Goal: Task Accomplishment & Management: Manage account settings

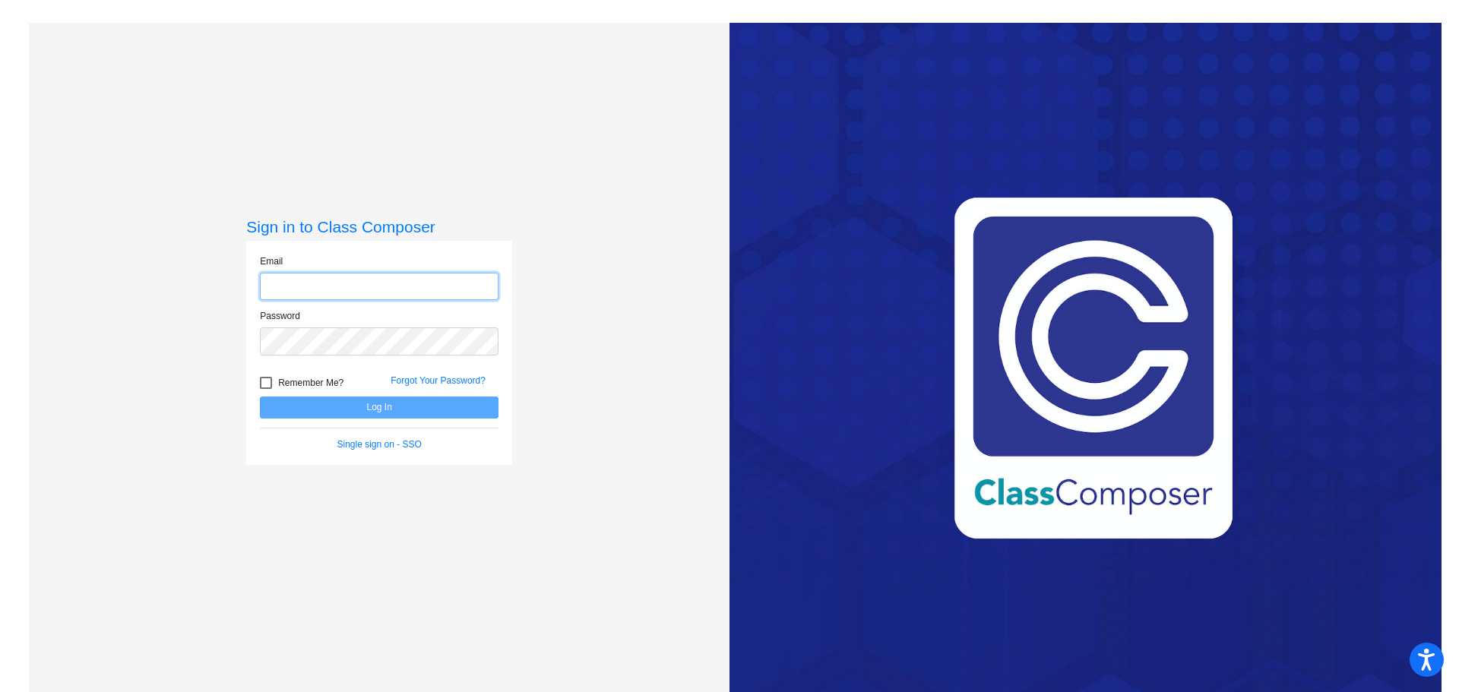
type input "[EMAIL_ADDRESS][DOMAIN_NAME]"
click at [372, 412] on button "Log In" at bounding box center [379, 408] width 239 height 22
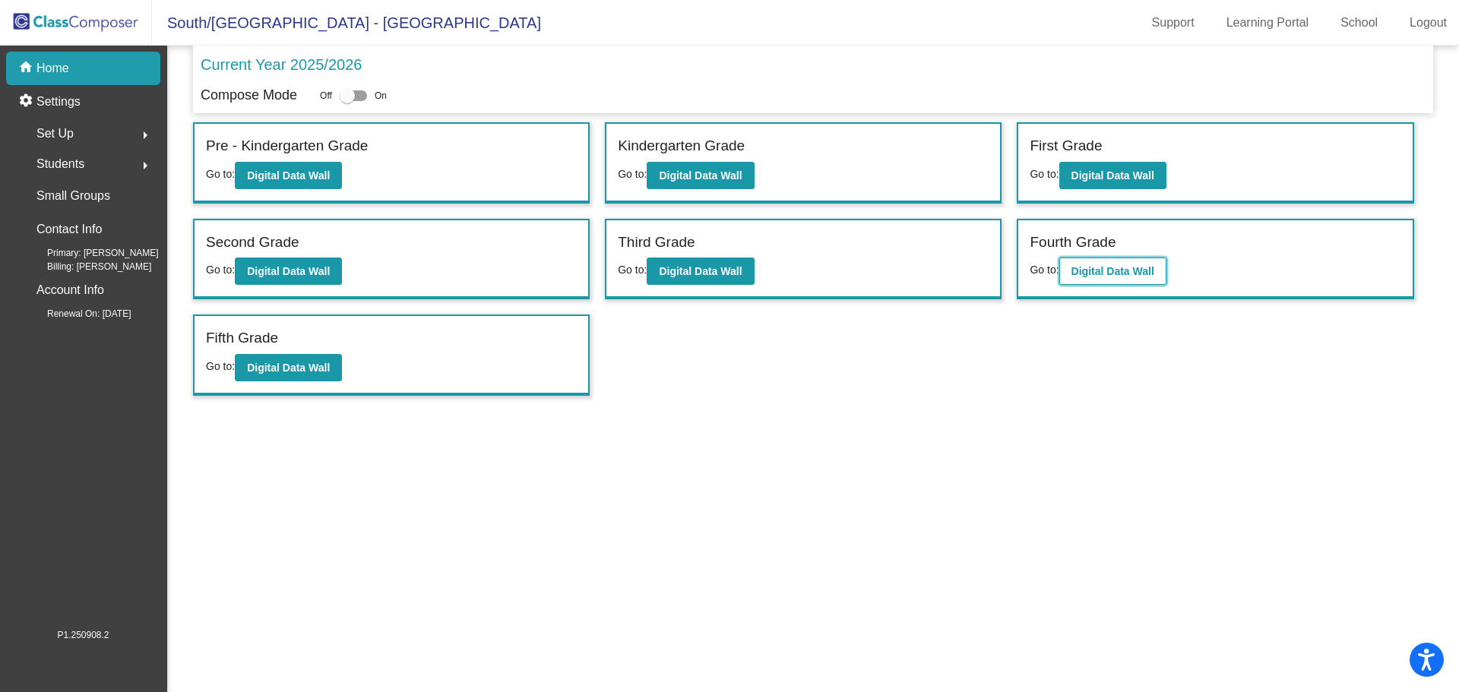
click at [1069, 264] on button "Digital Data Wall" at bounding box center [1112, 271] width 107 height 27
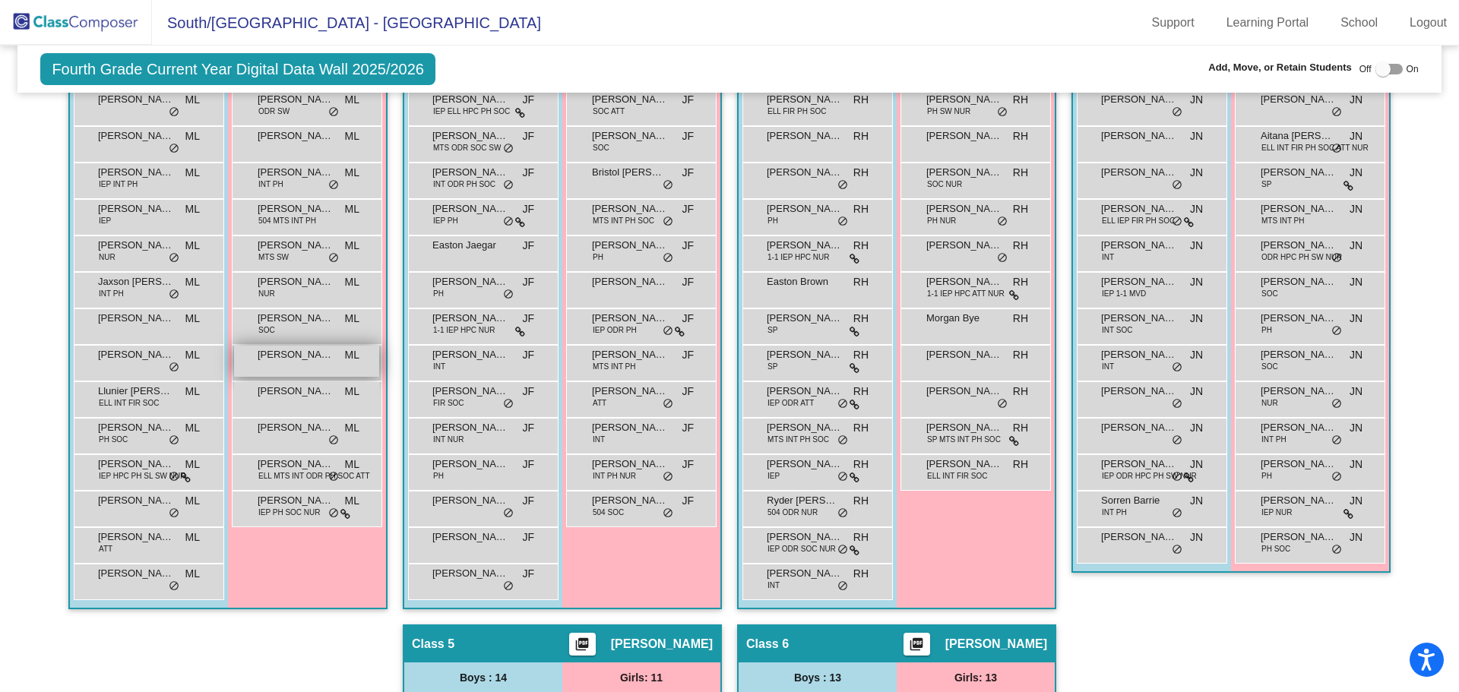
scroll to position [532, 0]
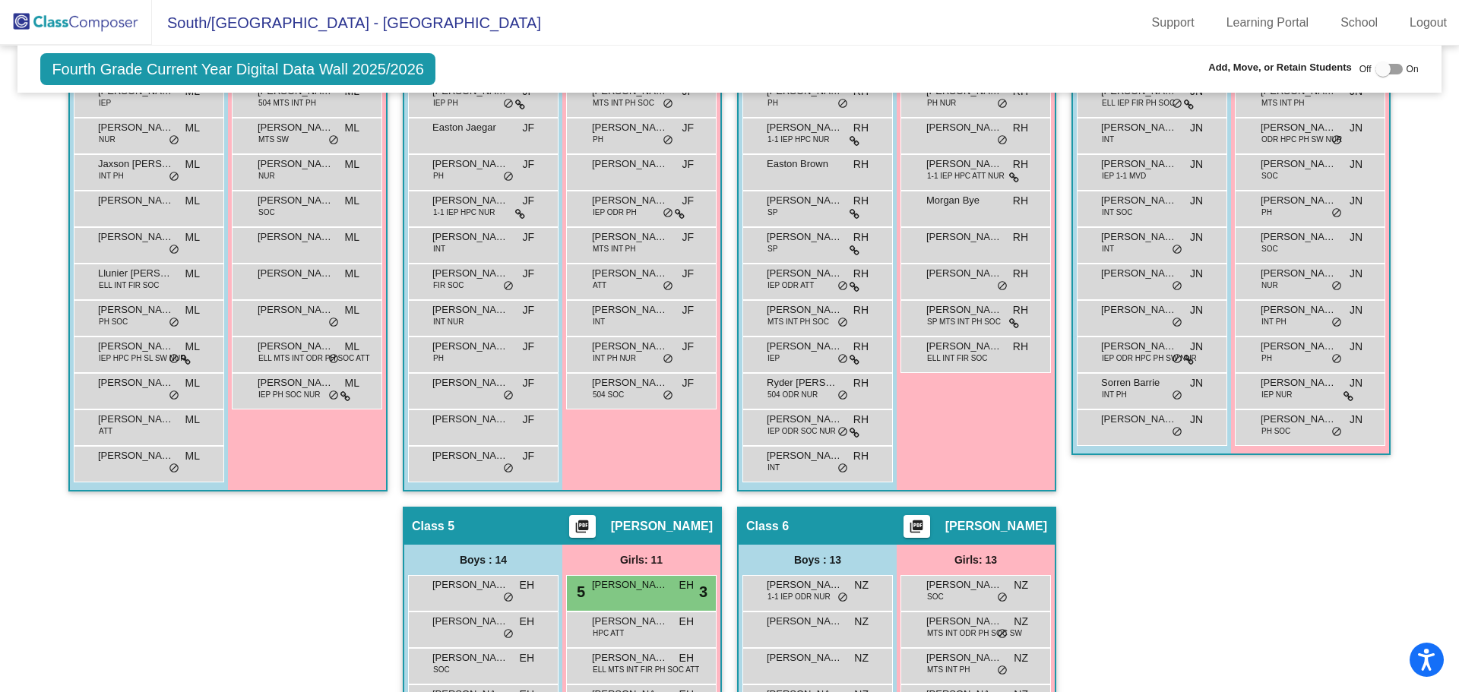
click at [257, 459] on div "Girls: 12 [PERSON_NAME] ODR SW ML lock do_not_disturb_alt [PERSON_NAME] ML lock…" at bounding box center [307, 215] width 158 height 549
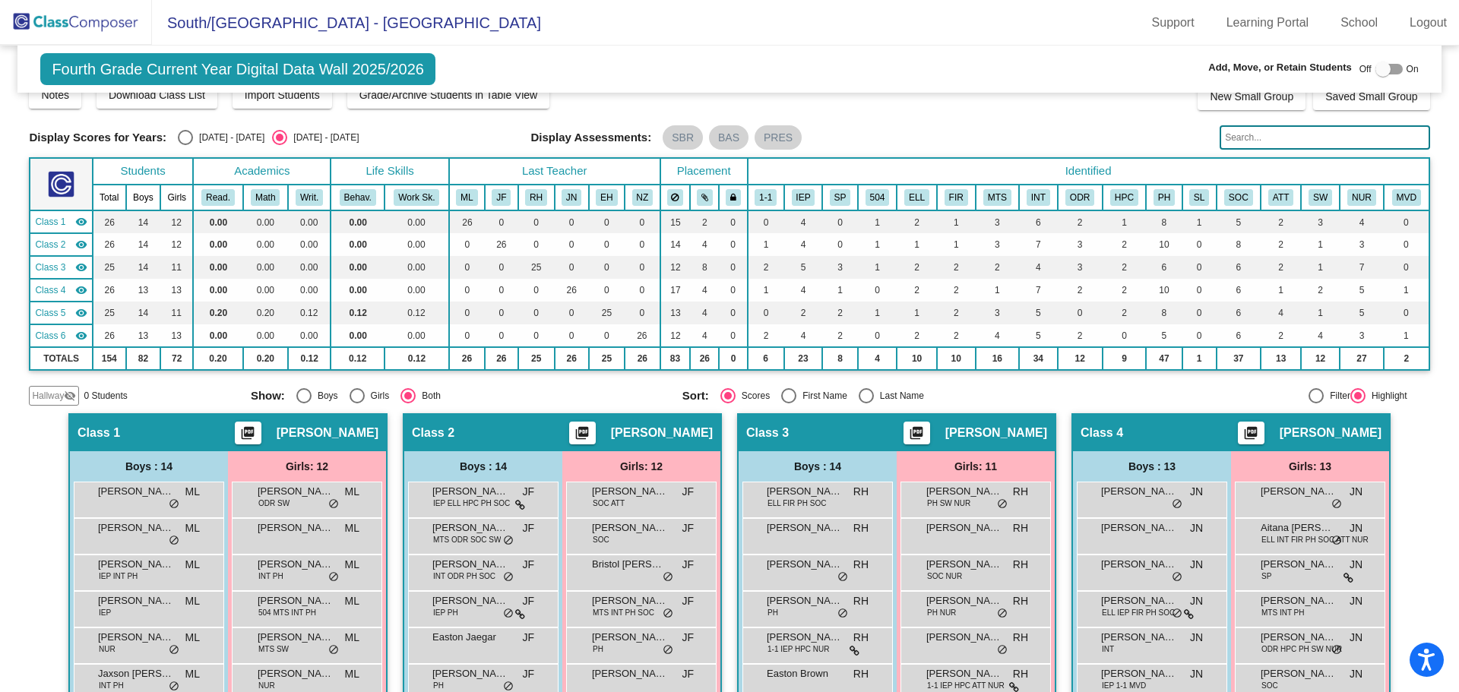
scroll to position [0, 0]
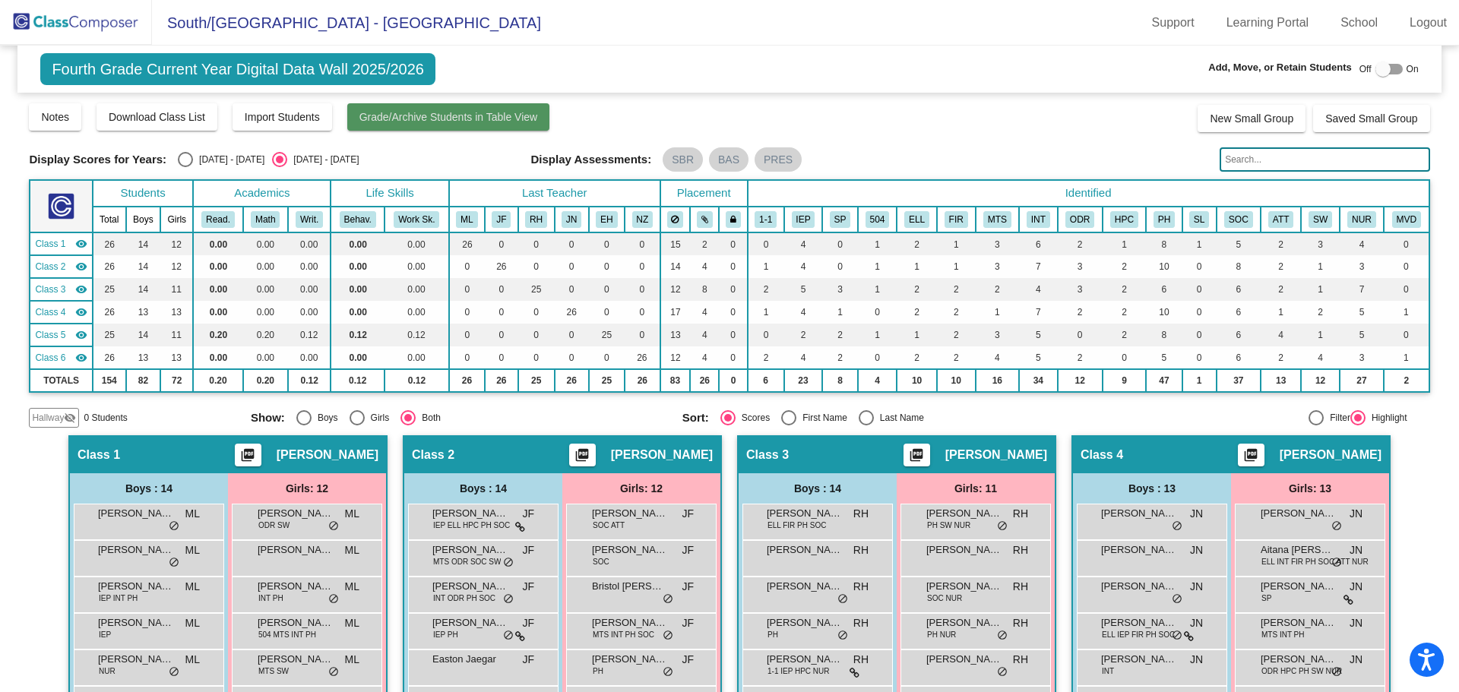
click at [469, 107] on button "Grade/Archive Students in Table View" at bounding box center [448, 116] width 203 height 27
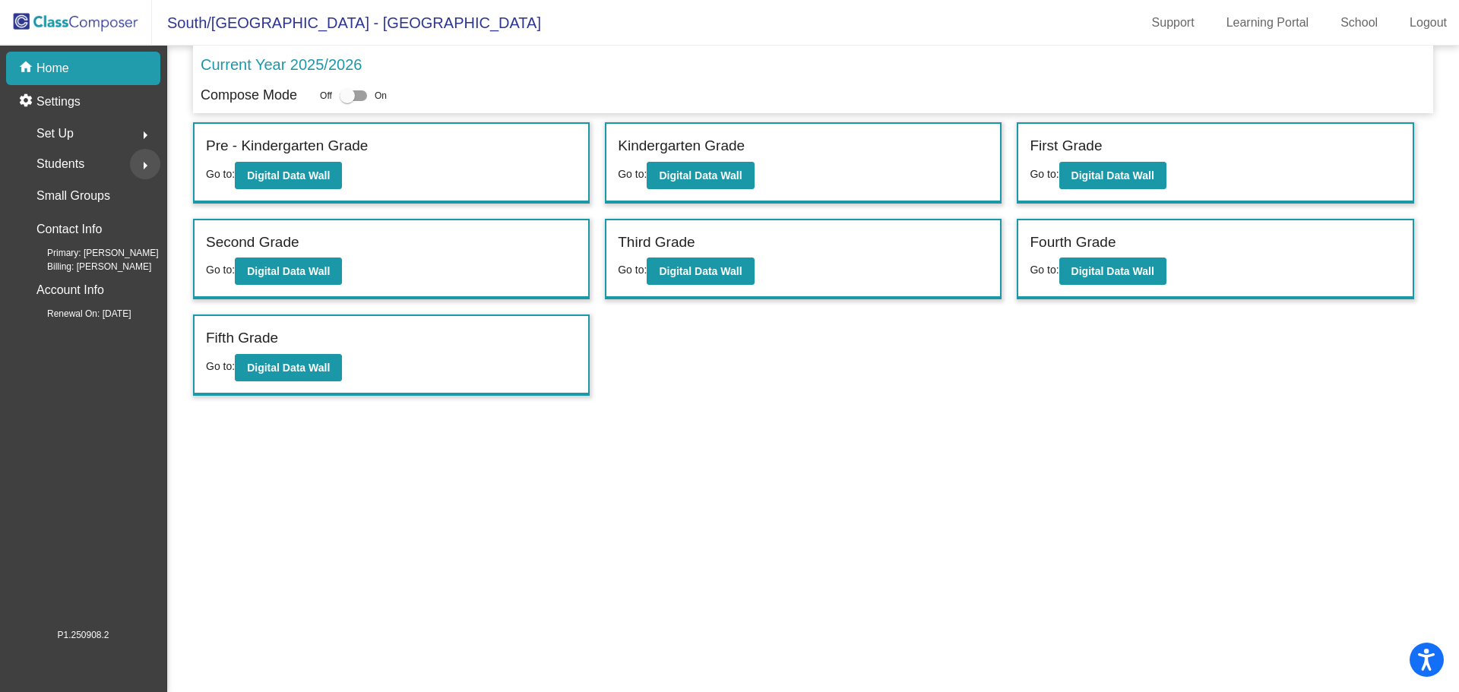
click at [140, 164] on mat-icon "arrow_right" at bounding box center [145, 166] width 18 height 18
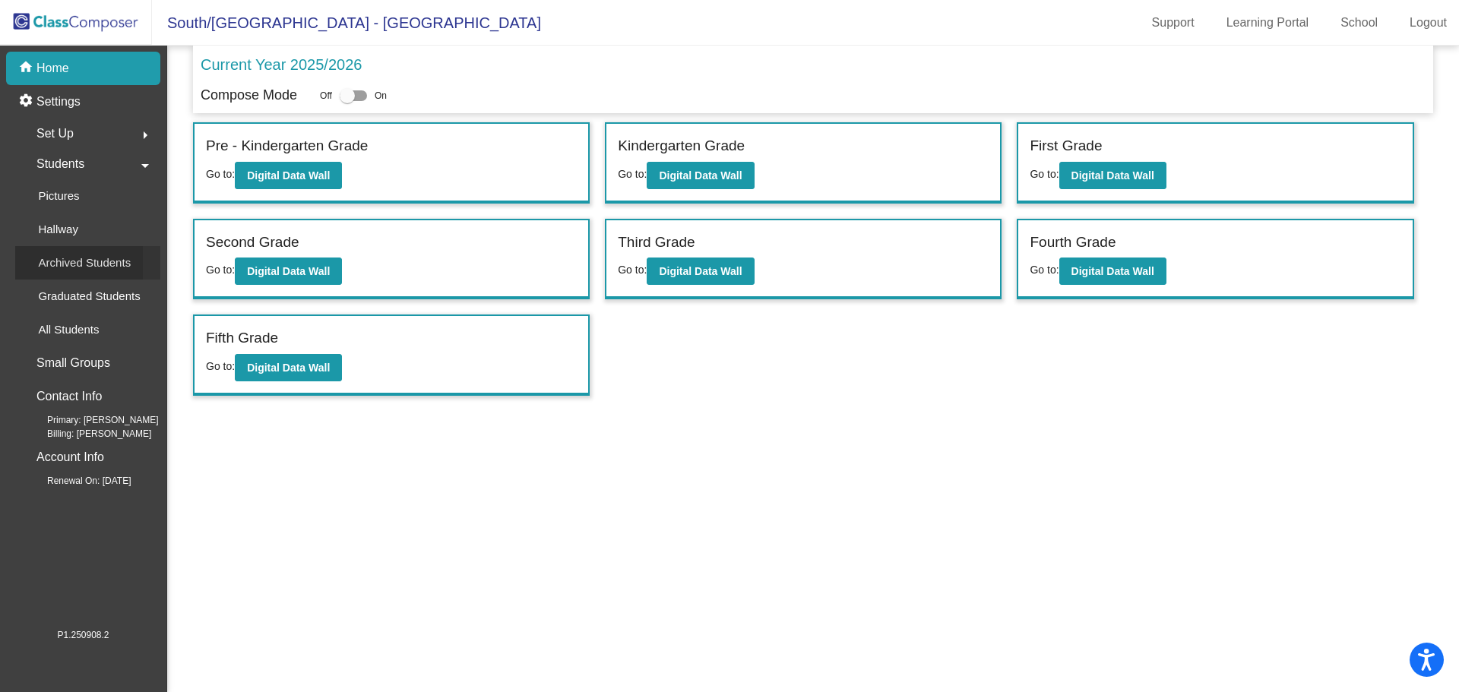
click at [87, 267] on p "Archived Students" at bounding box center [84, 263] width 93 height 18
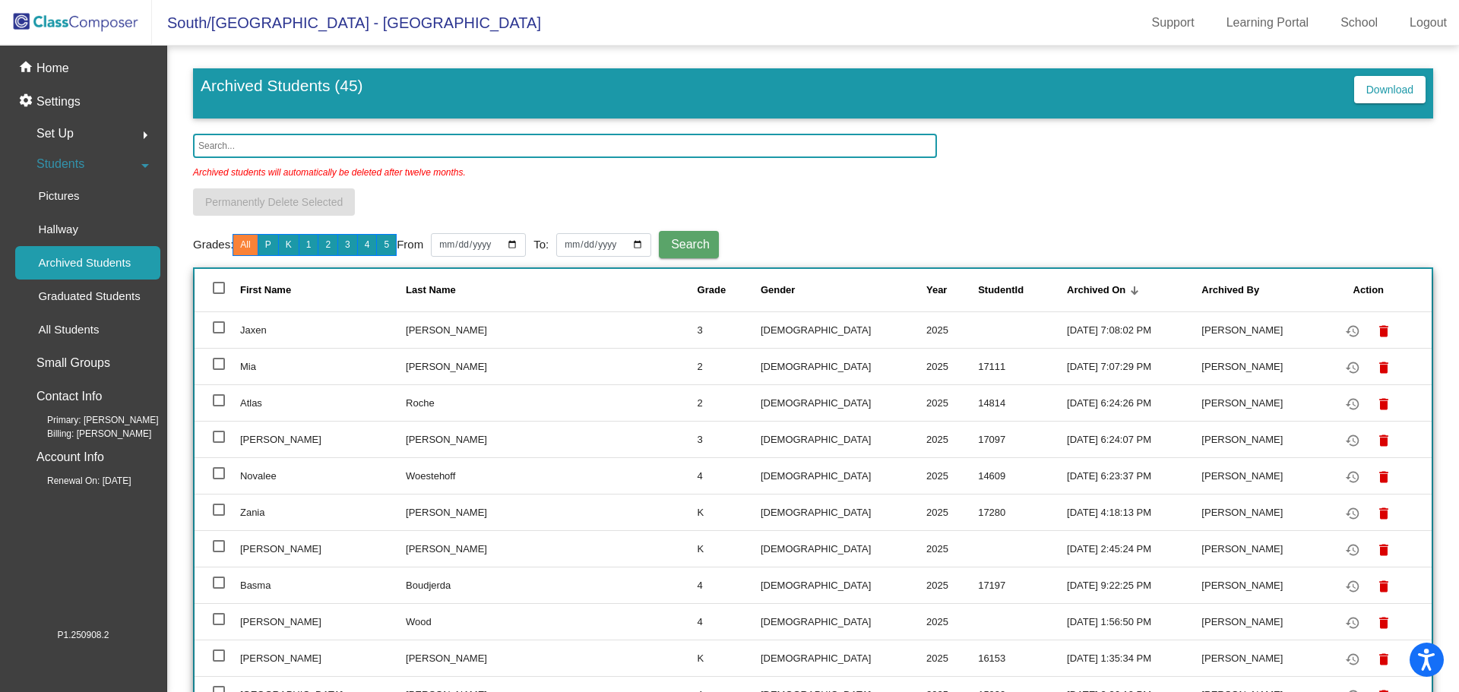
click at [299, 146] on input "text" at bounding box center [565, 146] width 744 height 24
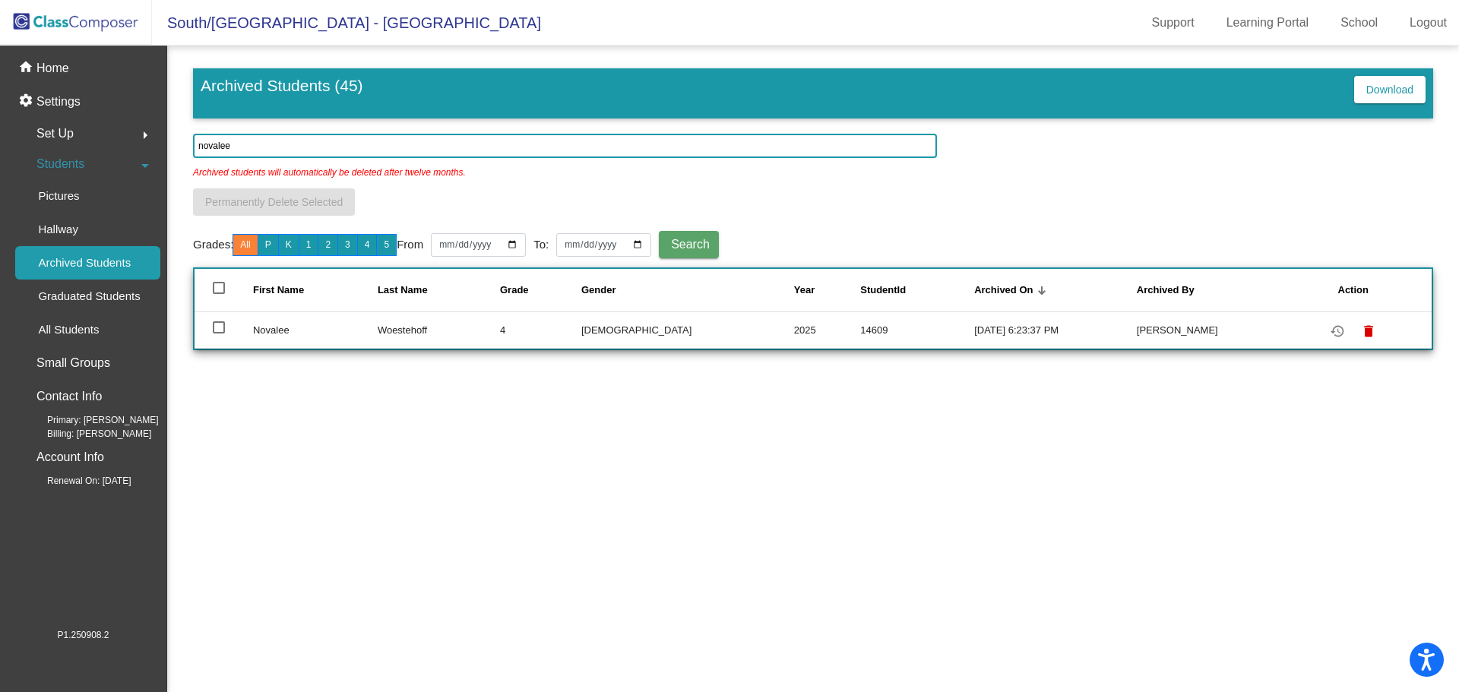
type input "novalee"
click at [421, 324] on td "Woestehoff" at bounding box center [439, 330] width 122 height 36
click at [225, 328] on td at bounding box center [224, 330] width 59 height 36
click at [218, 327] on div at bounding box center [219, 327] width 12 height 12
click at [218, 334] on input "select row 36" at bounding box center [218, 334] width 1 height 1
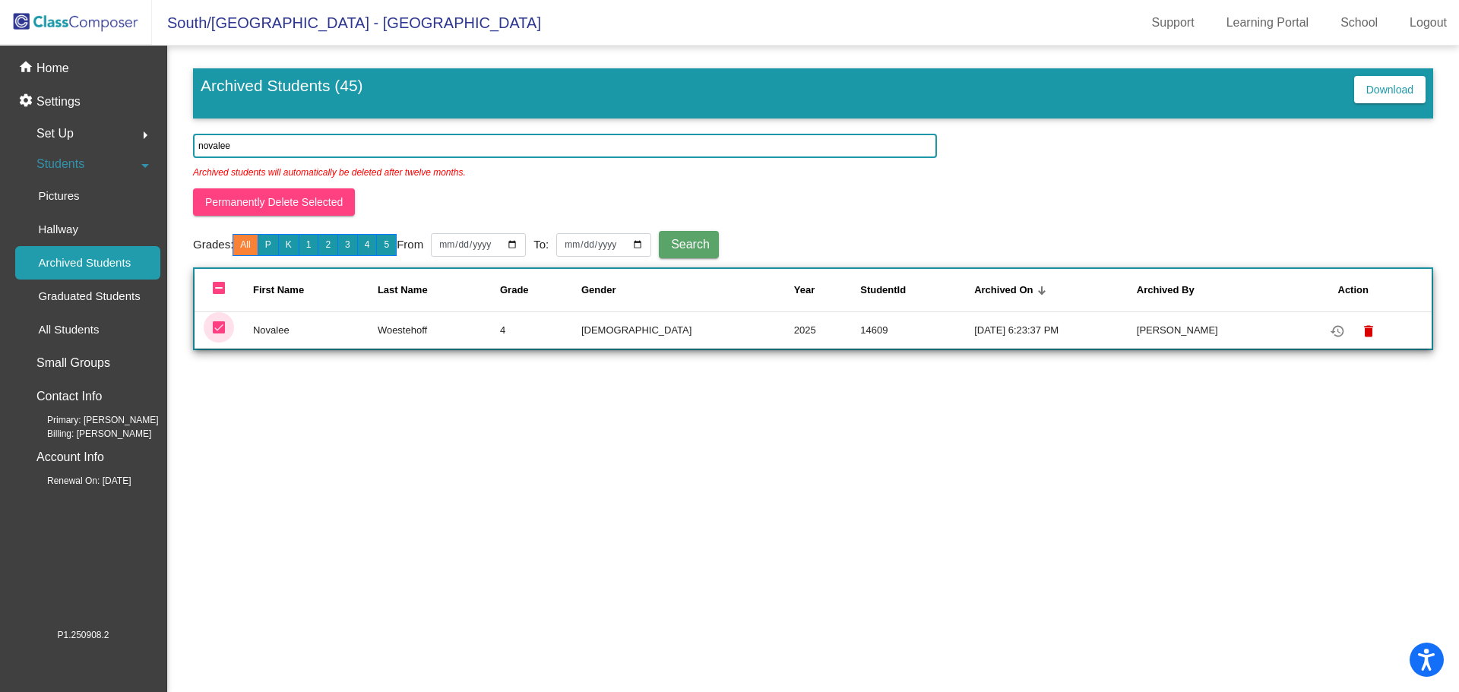
click at [218, 327] on div at bounding box center [219, 327] width 12 height 12
click at [218, 334] on input "deselect row 36" at bounding box center [218, 334] width 1 height 1
checkbox input "false"
click at [1330, 337] on mat-icon "restore" at bounding box center [1337, 331] width 18 height 18
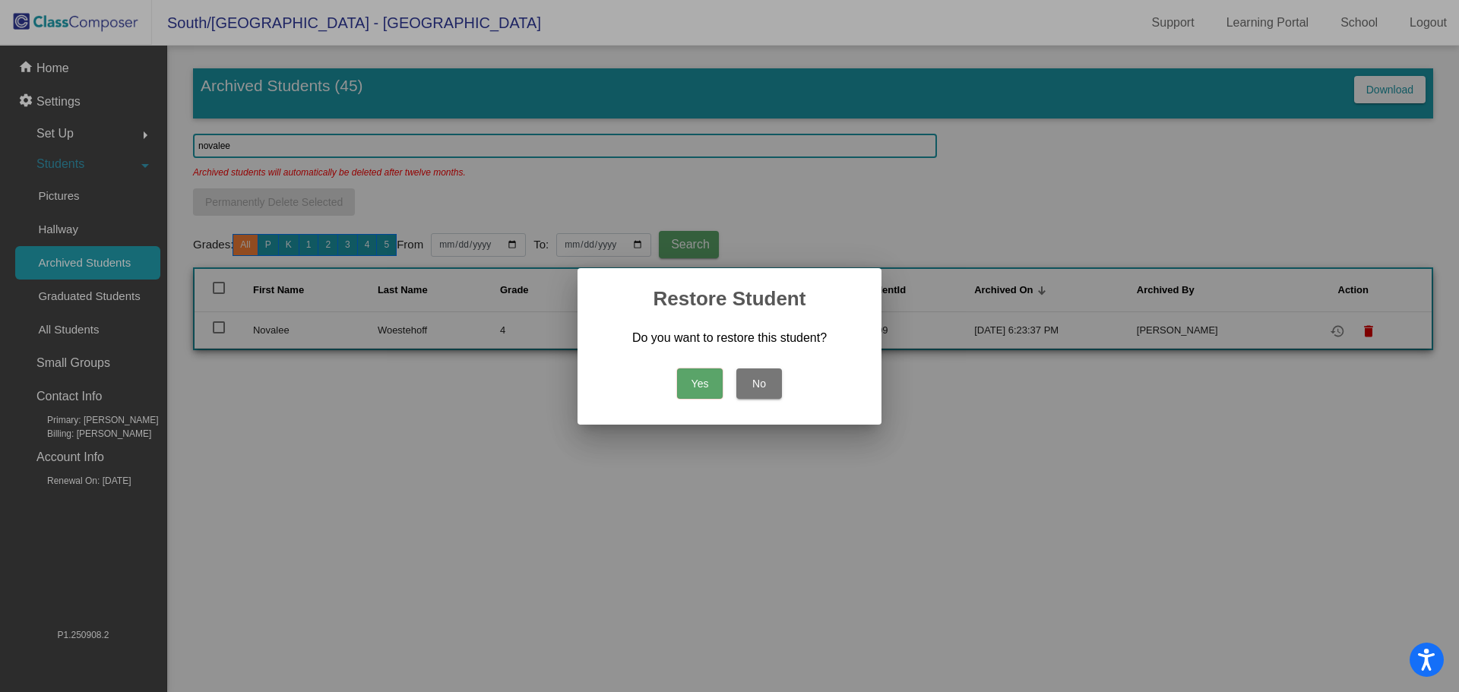
click at [707, 378] on button "Yes" at bounding box center [700, 383] width 46 height 30
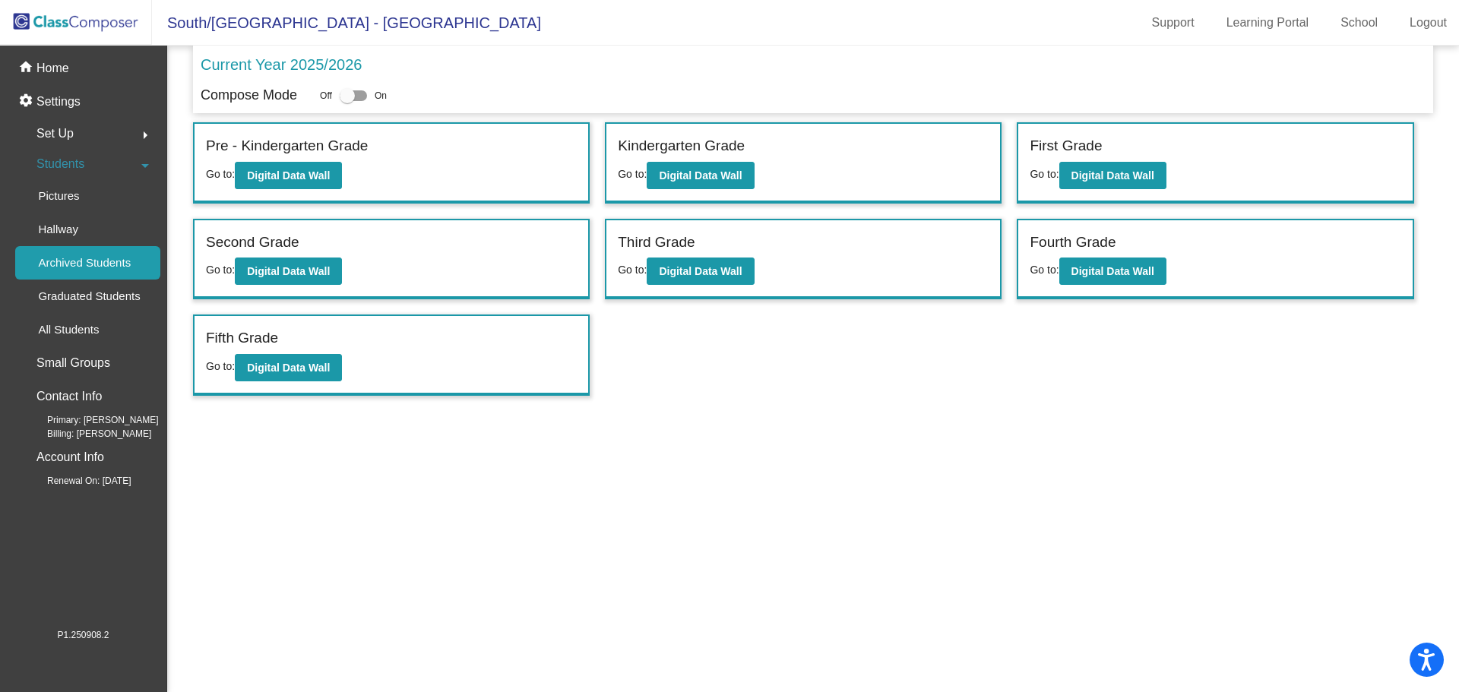
click at [1090, 239] on label "Fourth Grade" at bounding box center [1073, 243] width 86 height 22
click at [1095, 268] on b "Digital Data Wall" at bounding box center [1112, 271] width 83 height 12
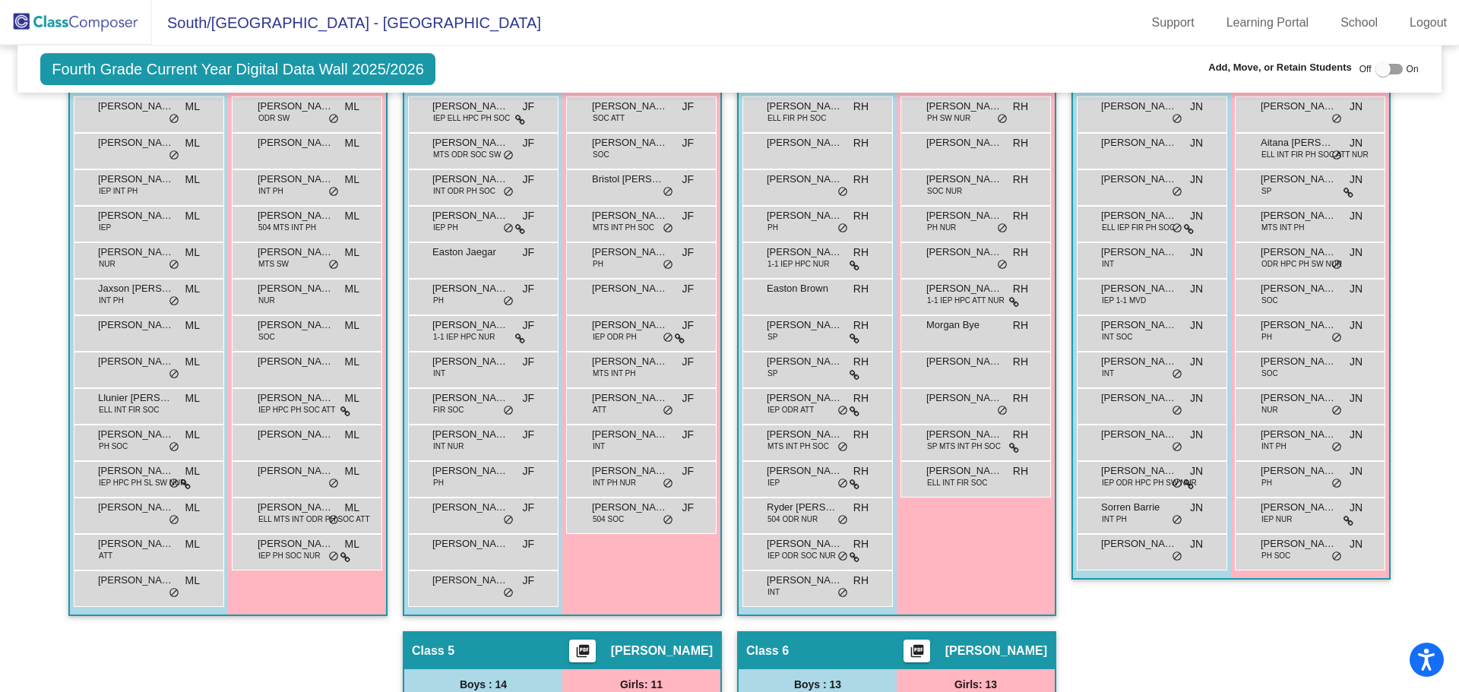
scroll to position [380, 0]
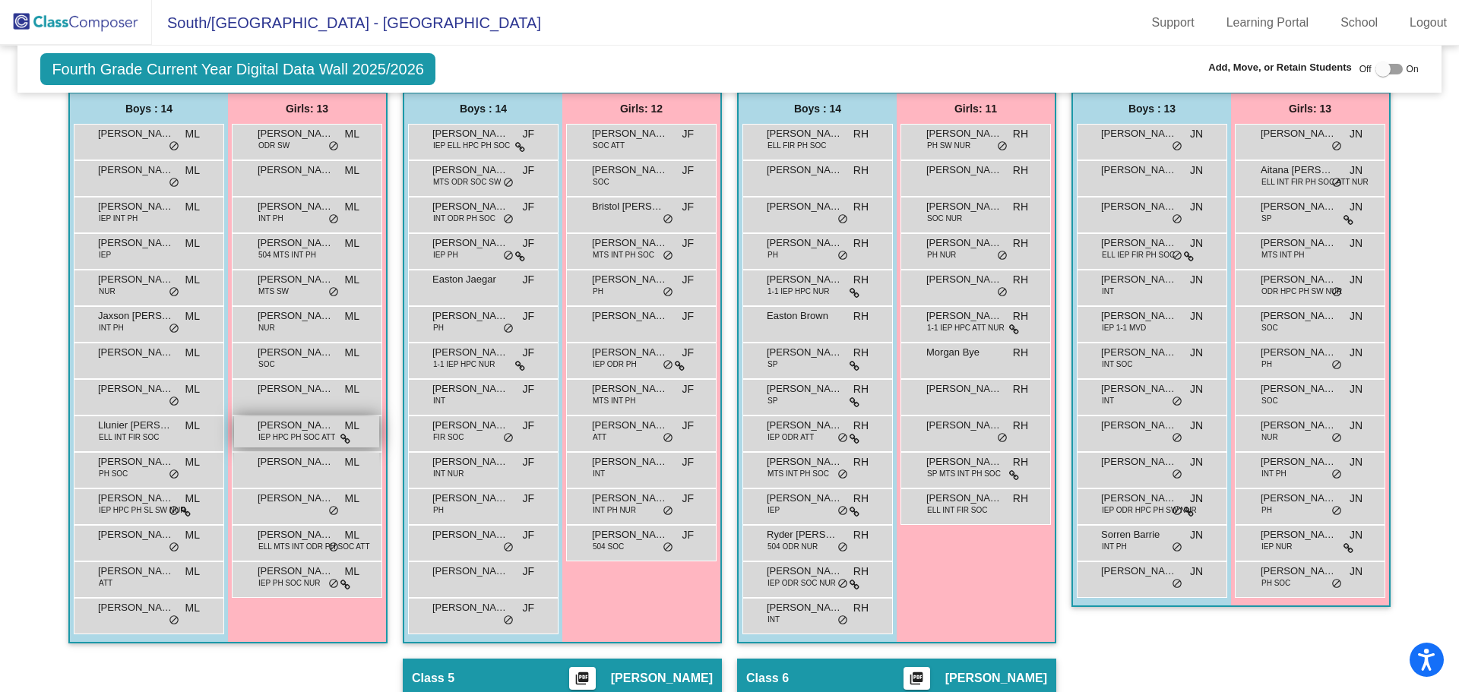
click at [278, 435] on span "IEP HPC PH SOC ATT" at bounding box center [296, 437] width 77 height 11
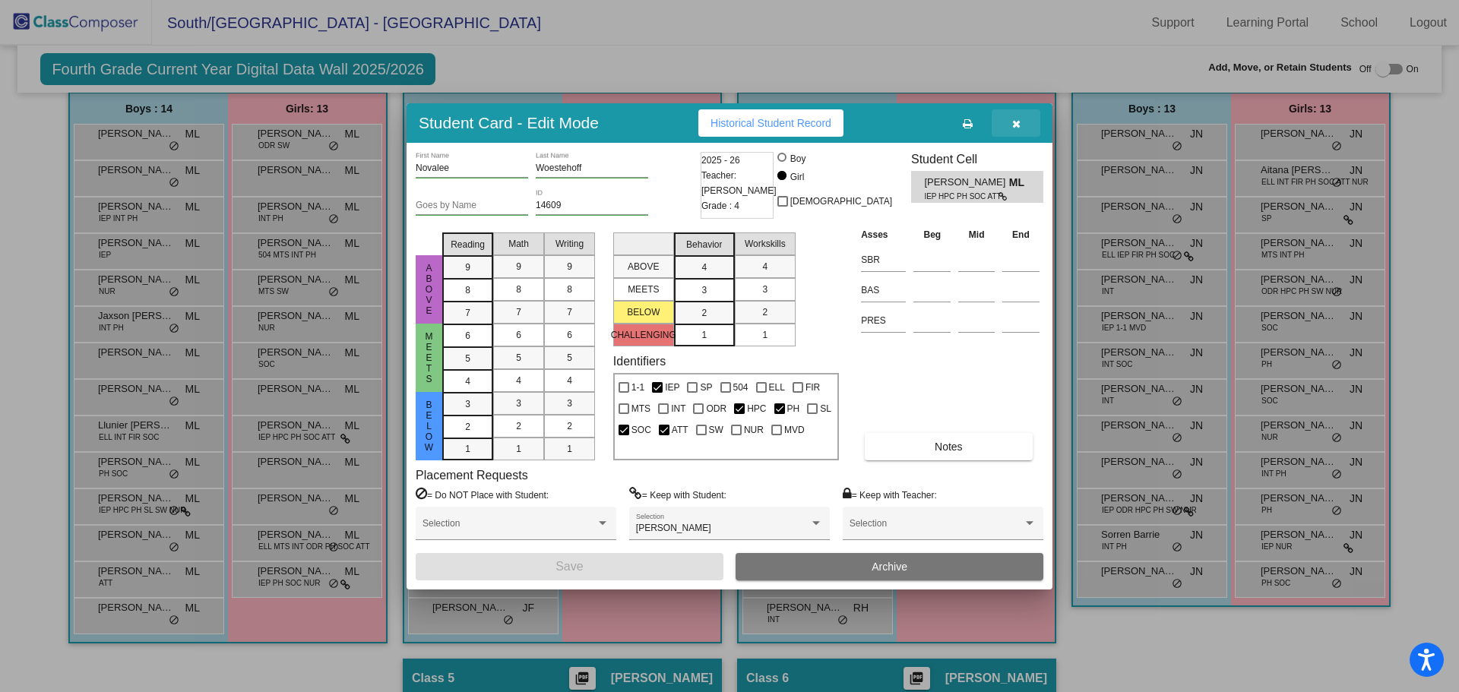
click at [1021, 114] on button "button" at bounding box center [1016, 122] width 49 height 27
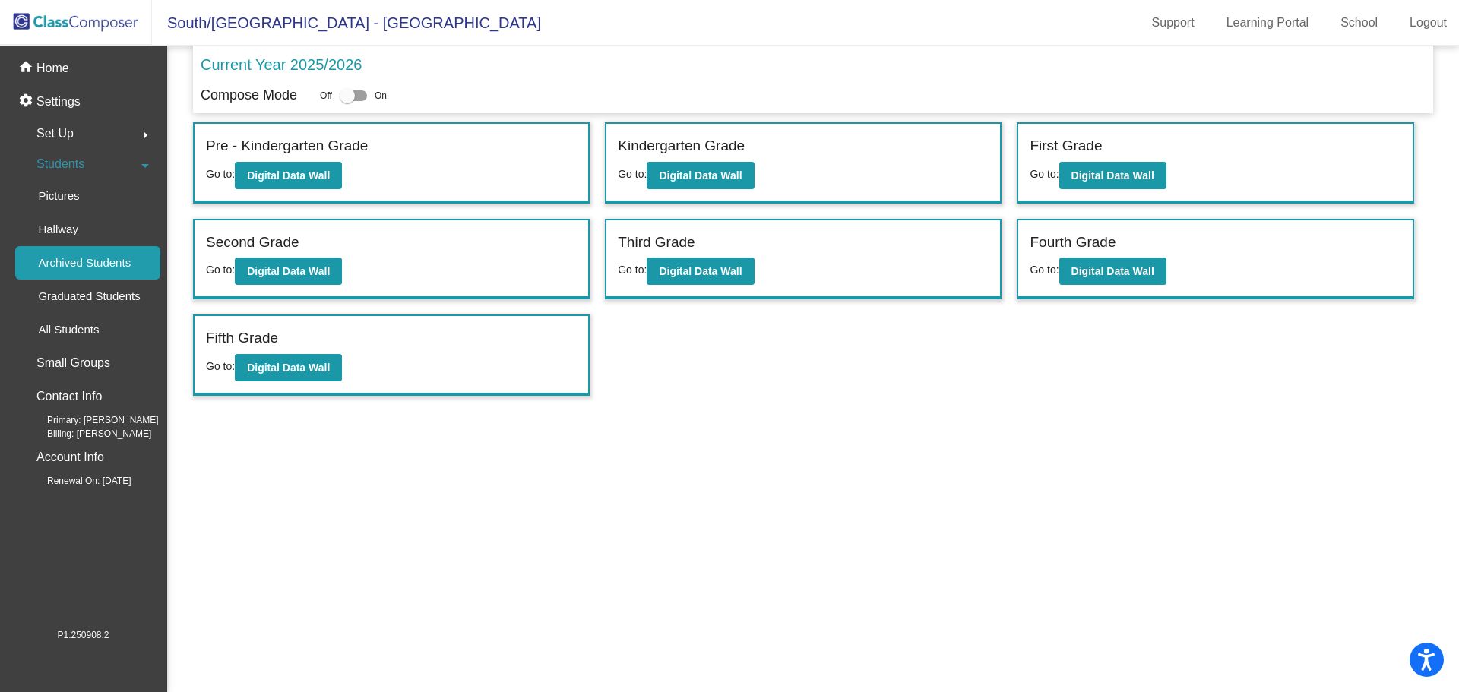
click at [871, 248] on div "Third Grade" at bounding box center [803, 245] width 371 height 27
click at [686, 280] on button "Digital Data Wall" at bounding box center [700, 271] width 107 height 27
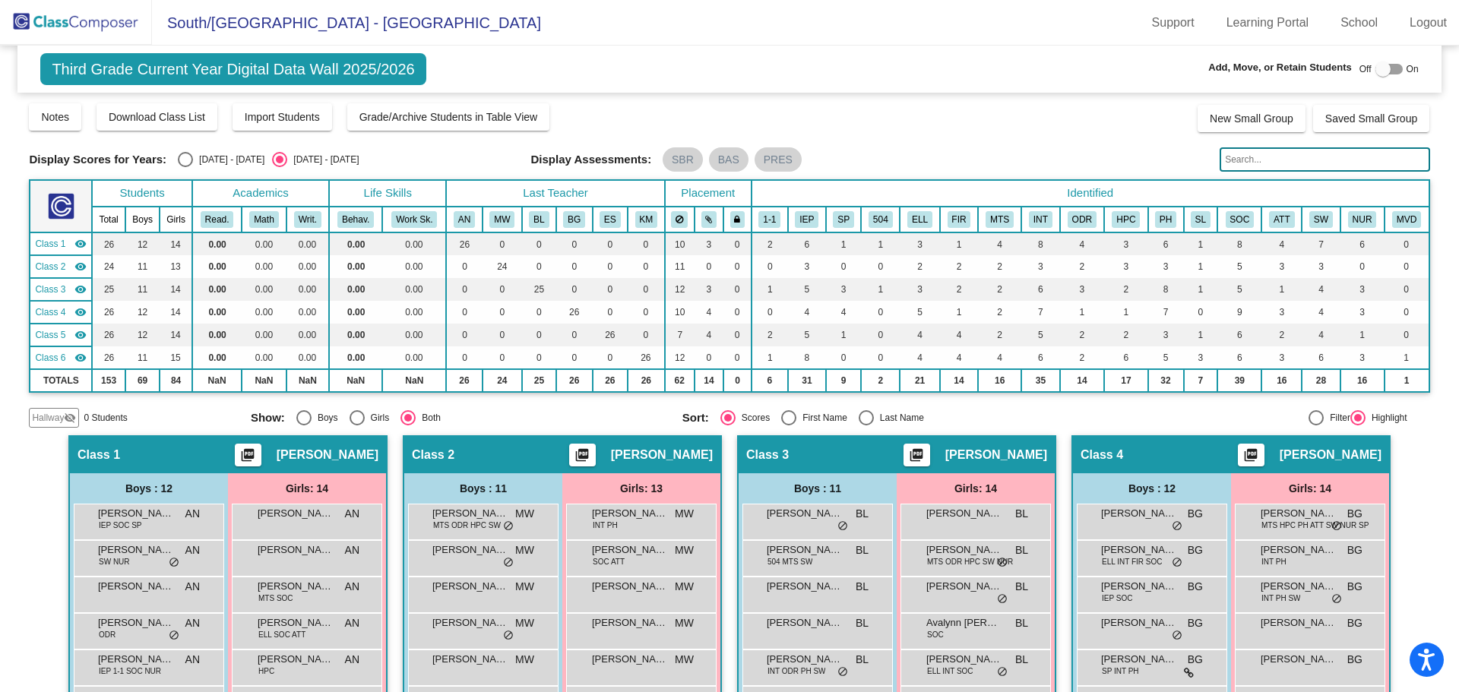
click at [1175, 457] on div "Class 4 picture_as_pdf [PERSON_NAME]" at bounding box center [1231, 455] width 316 height 36
click at [1305, 450] on span "[PERSON_NAME]" at bounding box center [1330, 455] width 102 height 15
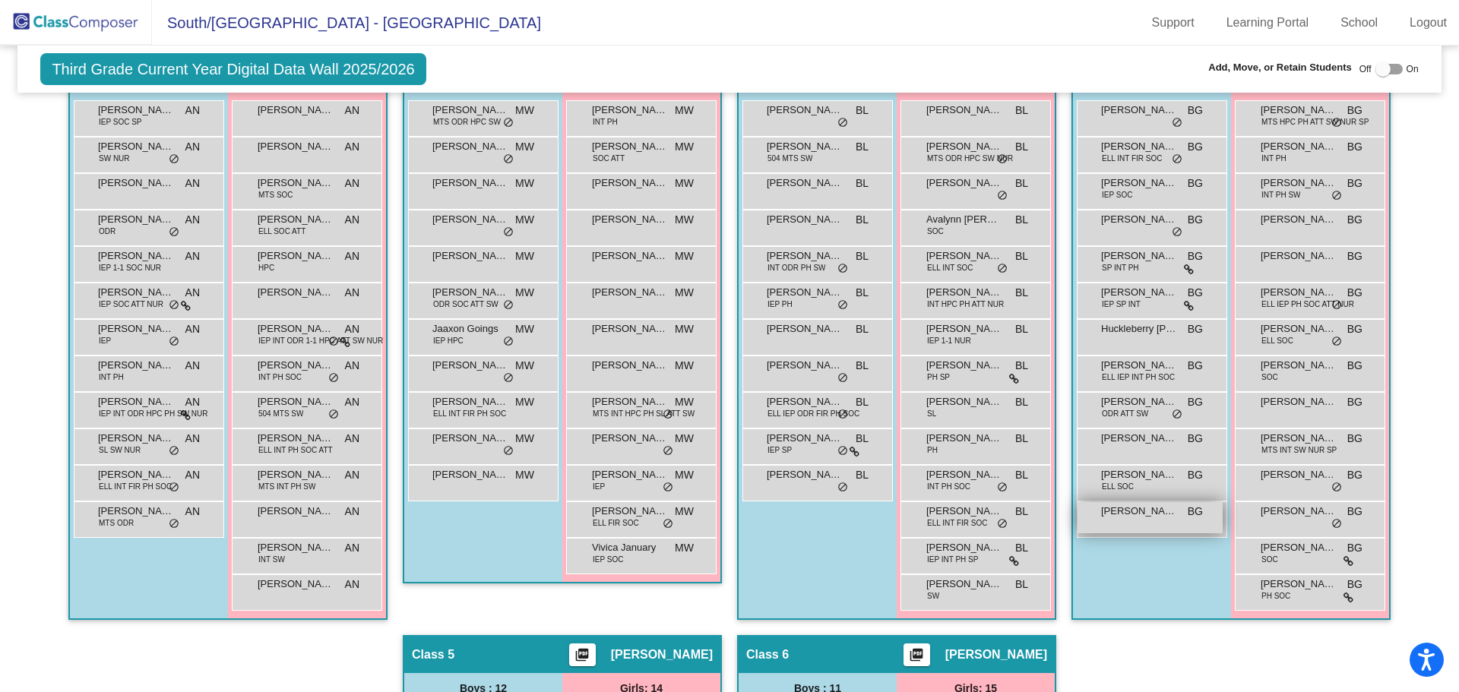
scroll to position [380, 0]
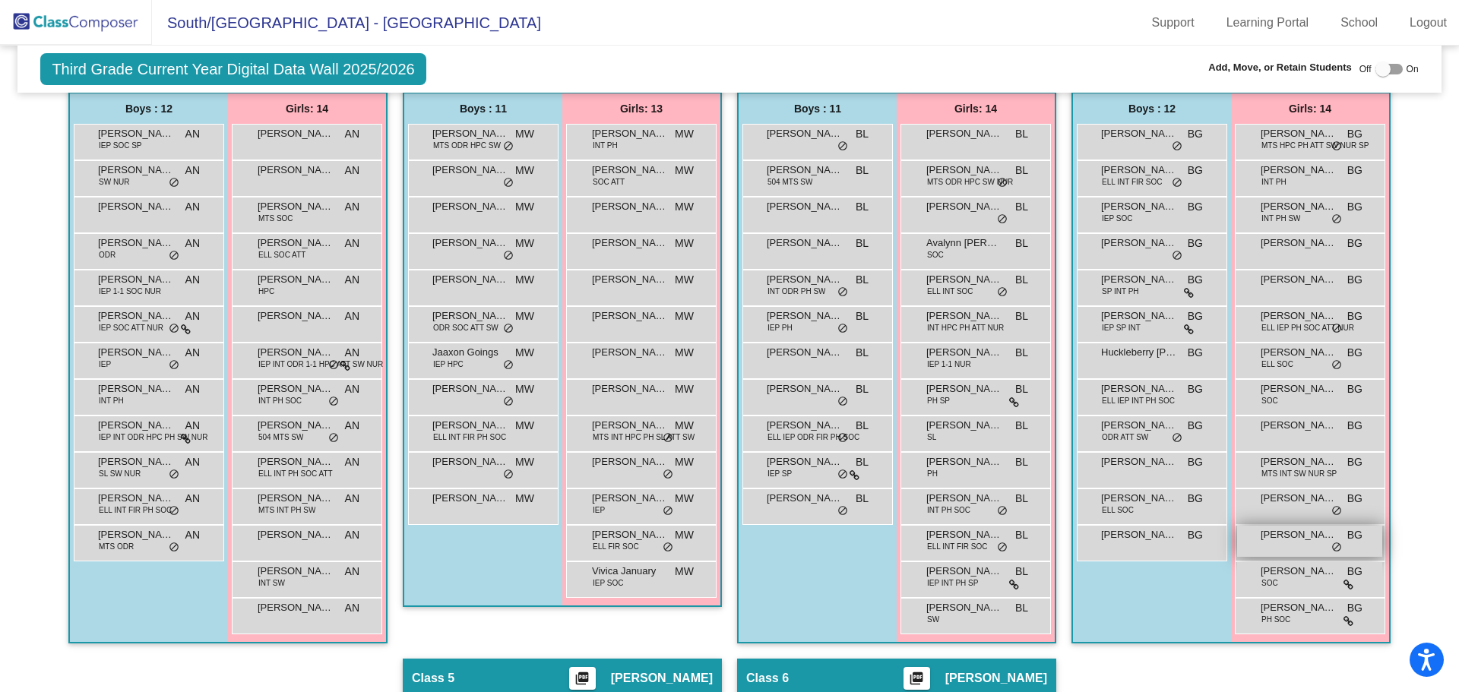
click at [1292, 540] on span "[PERSON_NAME]" at bounding box center [1298, 534] width 76 height 15
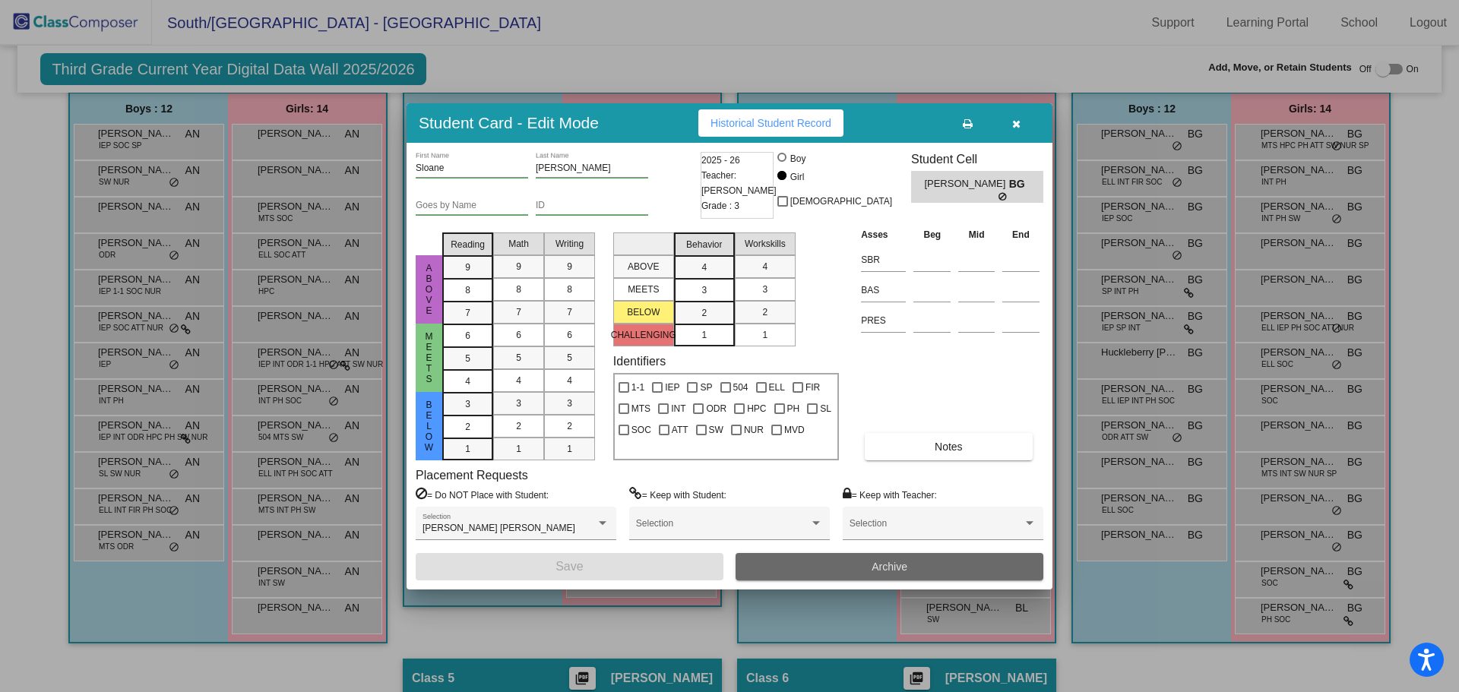
click at [830, 559] on button "Archive" at bounding box center [889, 566] width 308 height 27
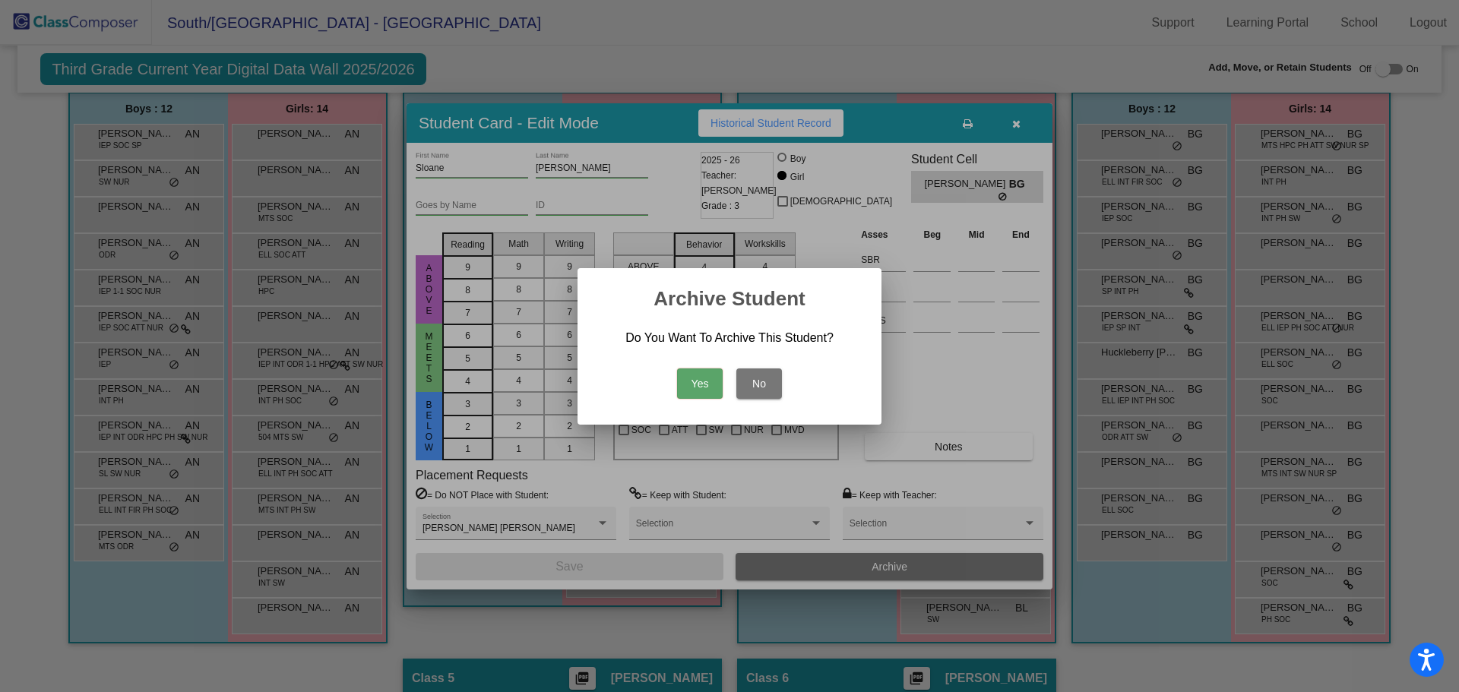
click at [705, 373] on button "Yes" at bounding box center [700, 383] width 46 height 30
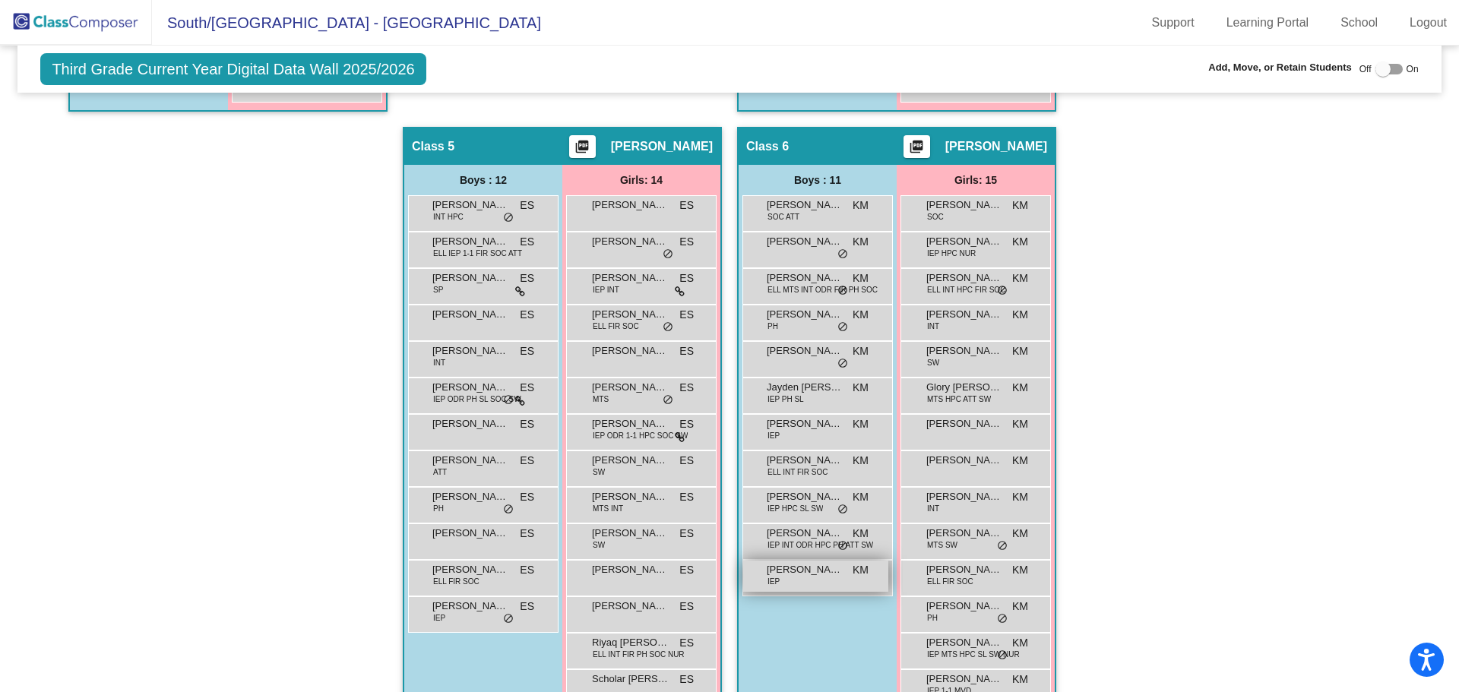
scroll to position [986, 0]
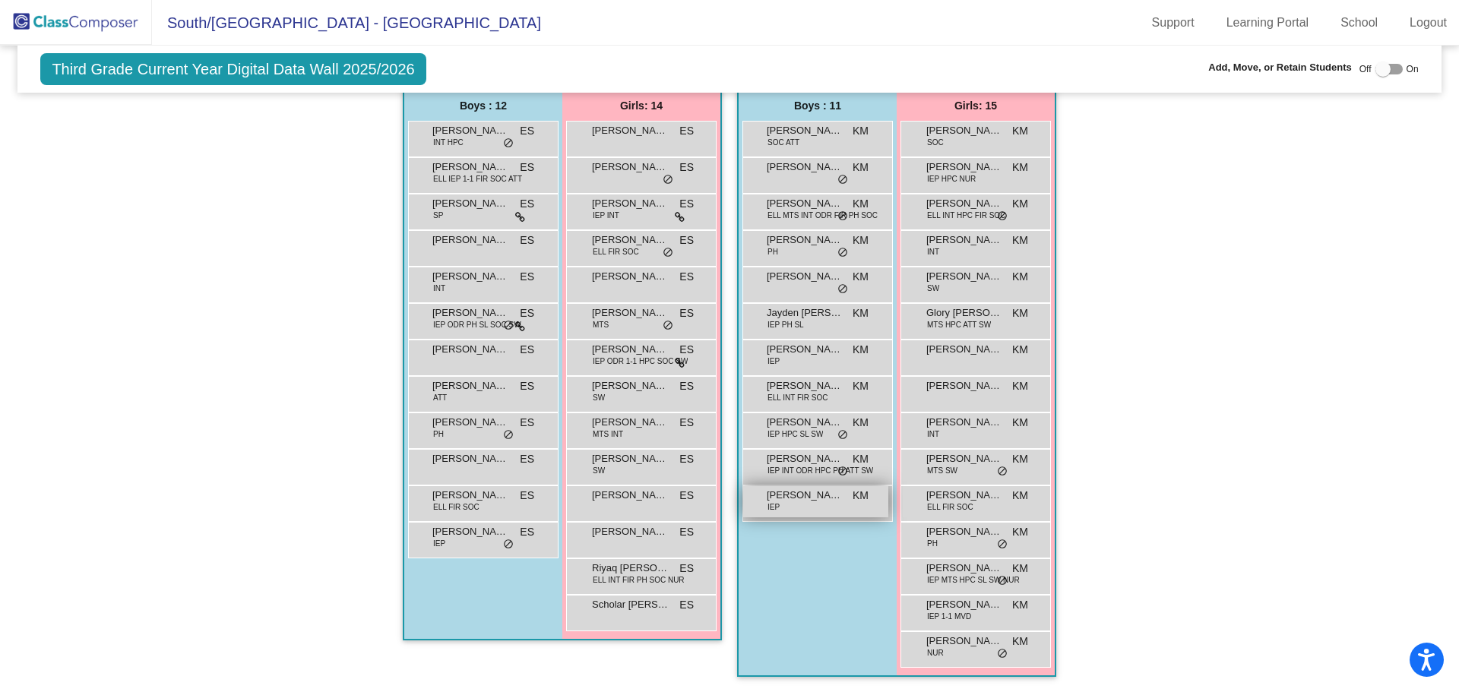
click at [804, 493] on span "[PERSON_NAME] [PERSON_NAME]" at bounding box center [805, 495] width 76 height 15
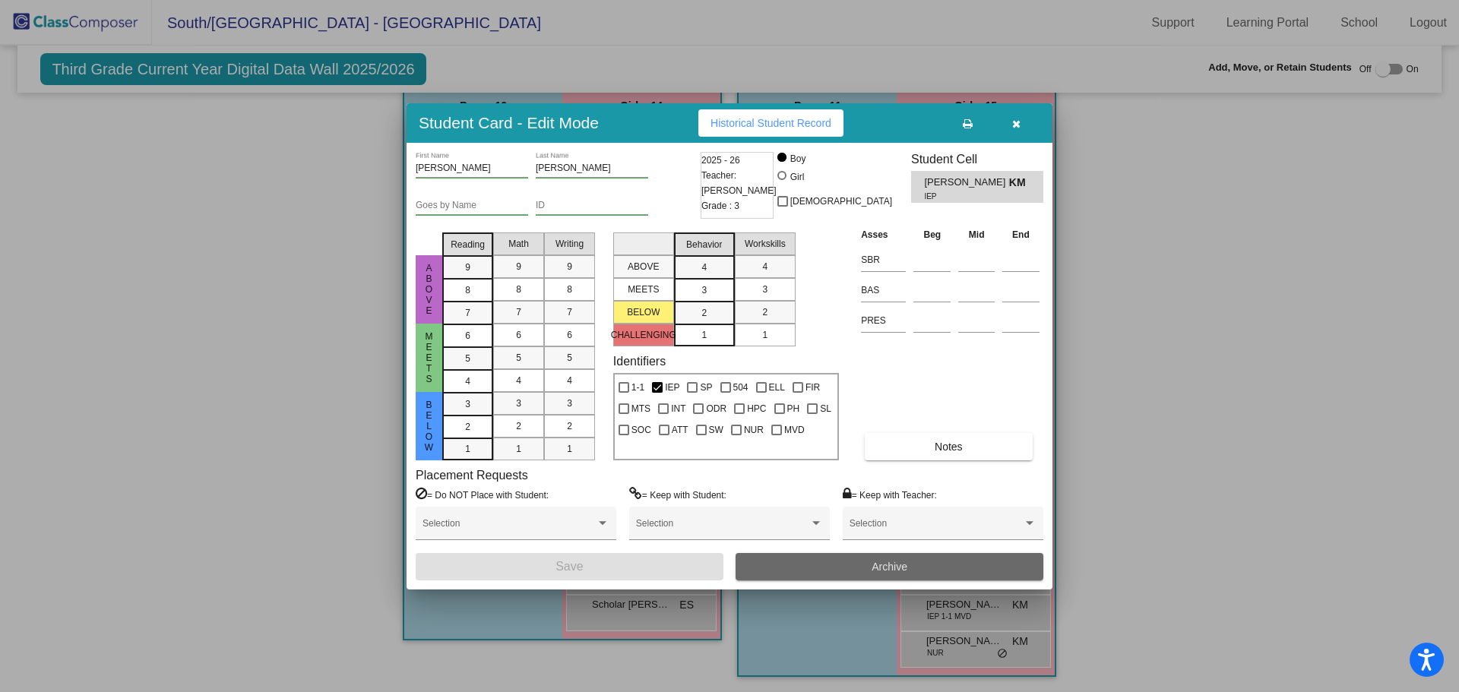
click at [840, 574] on button "Archive" at bounding box center [889, 566] width 308 height 27
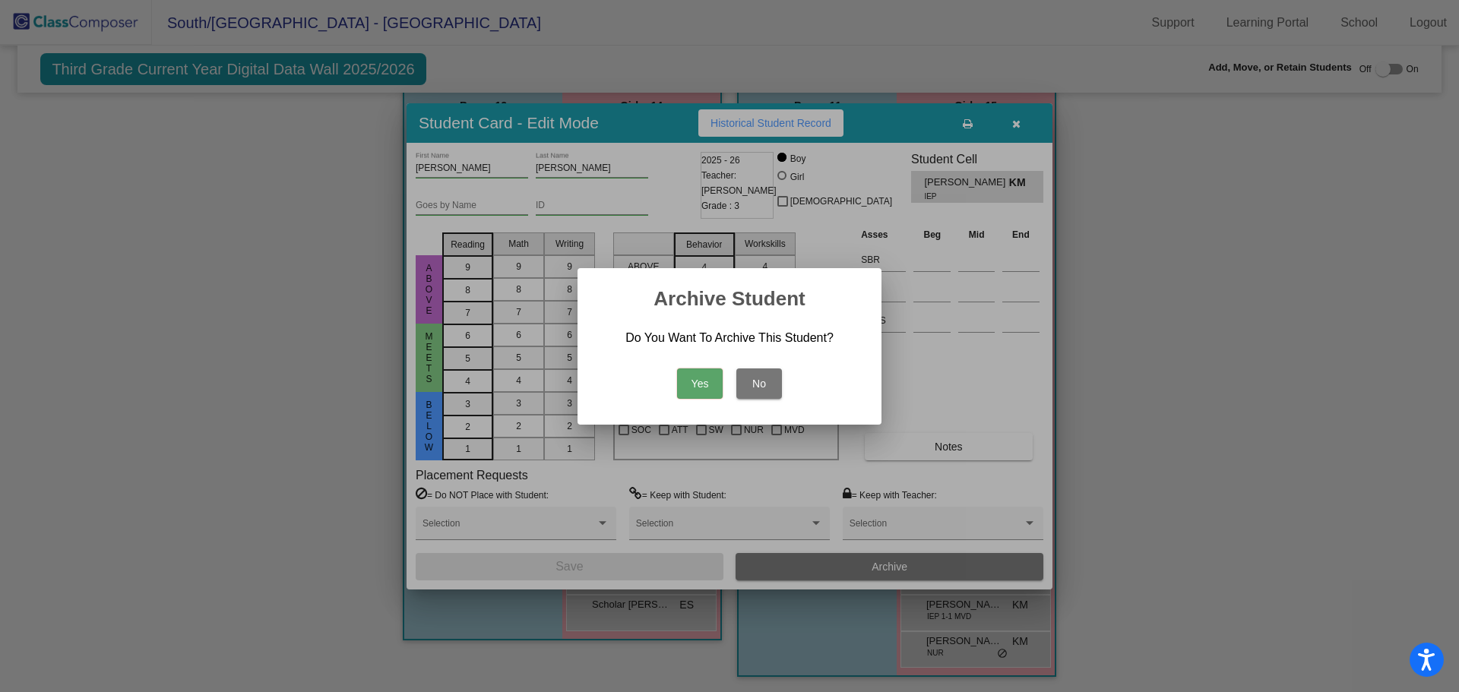
click at [703, 383] on button "Yes" at bounding box center [700, 383] width 46 height 30
